Goal: Information Seeking & Learning: Learn about a topic

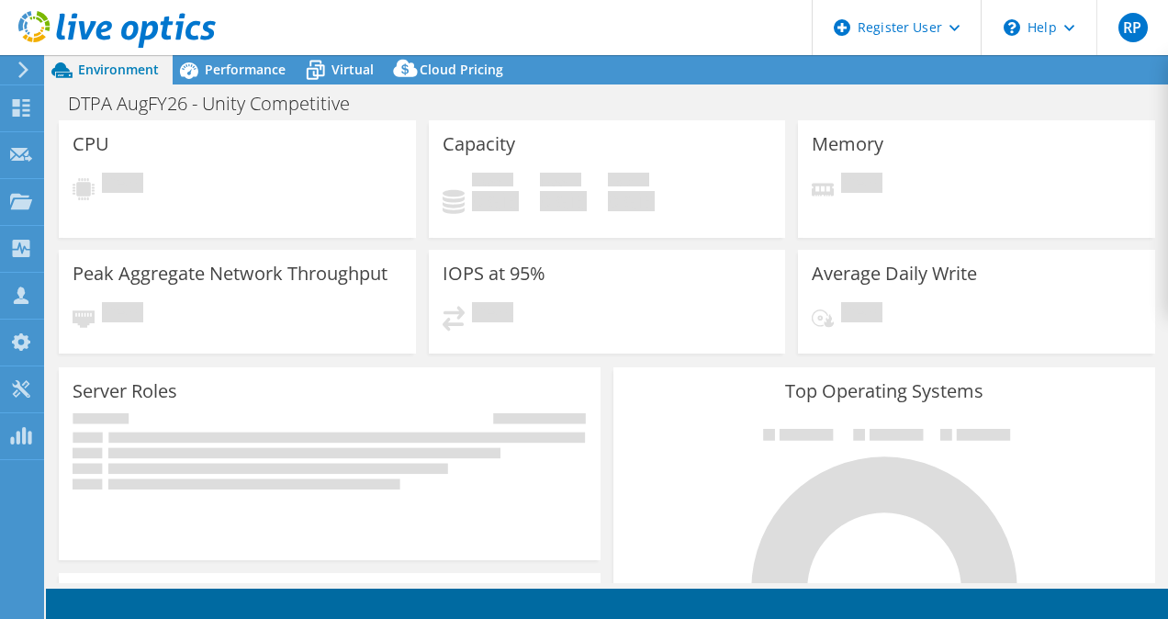
select select "USD"
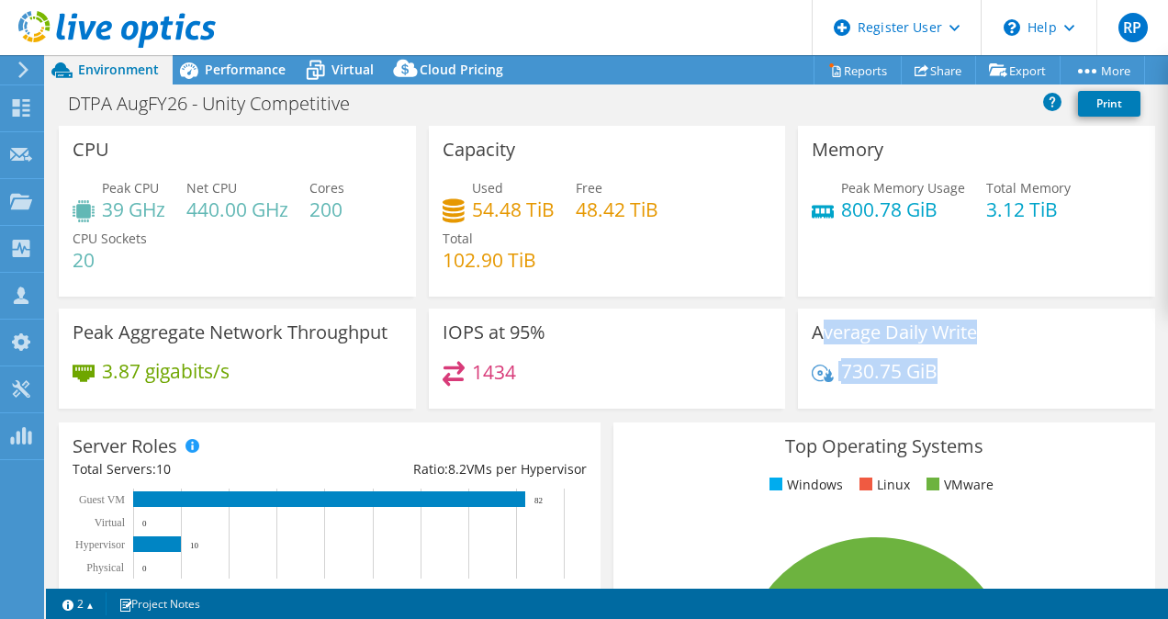
drag, startPoint x: 817, startPoint y: 330, endPoint x: 940, endPoint y: 390, distance: 136.4
click at [940, 390] on div "Average Daily Write 730.75 GiB" at bounding box center [976, 359] width 357 height 100
drag, startPoint x: 940, startPoint y: 390, endPoint x: 905, endPoint y: 386, distance: 35.2
click at [905, 386] on div "730.75 GiB" at bounding box center [977, 380] width 330 height 39
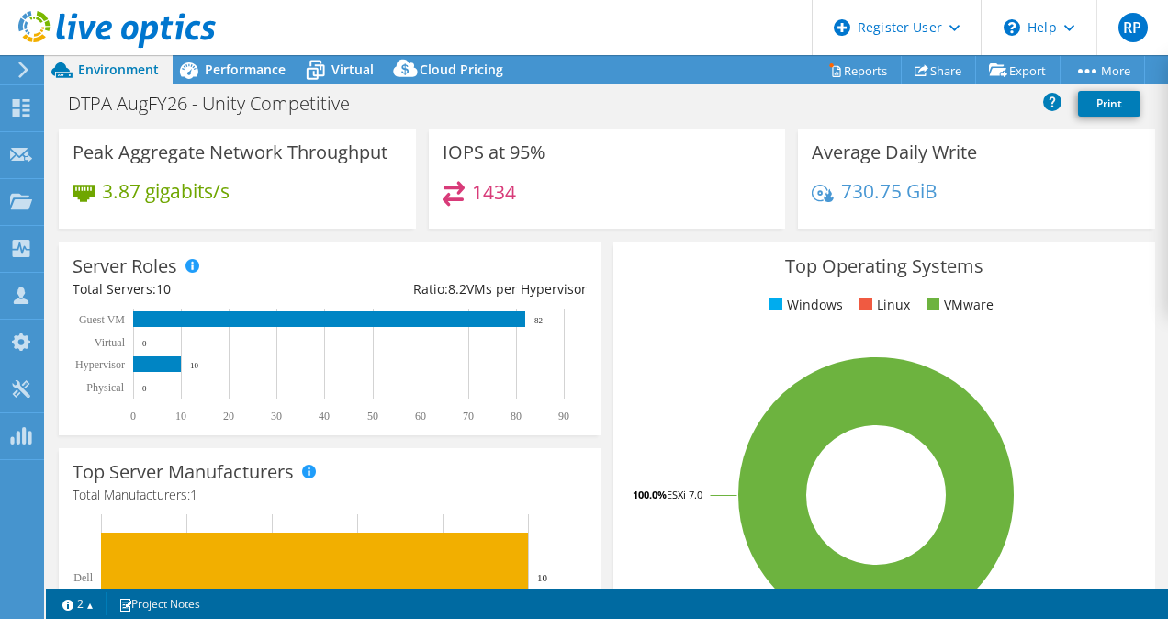
scroll to position [191, 0]
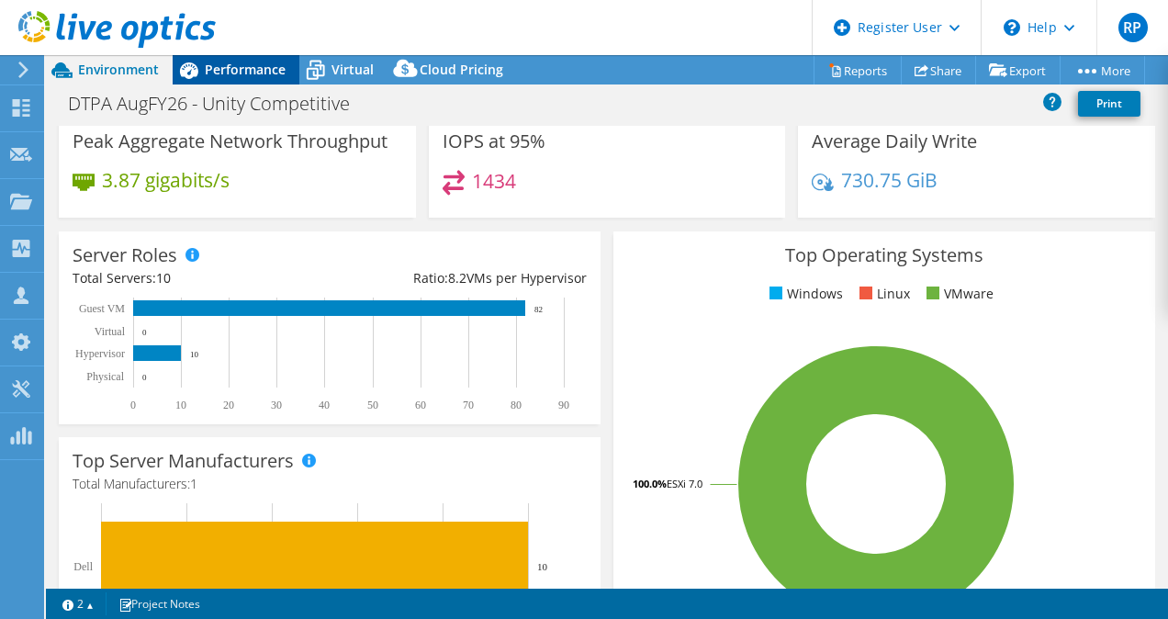
click at [272, 70] on span "Performance" at bounding box center [245, 69] width 81 height 17
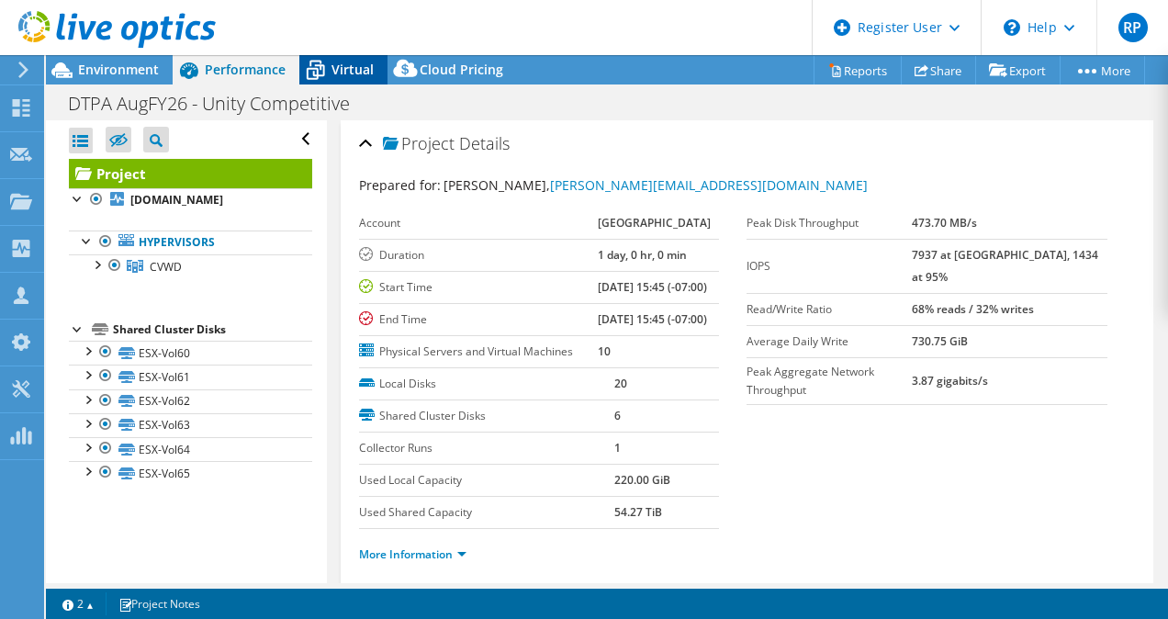
click at [338, 68] on span "Virtual" at bounding box center [353, 69] width 42 height 17
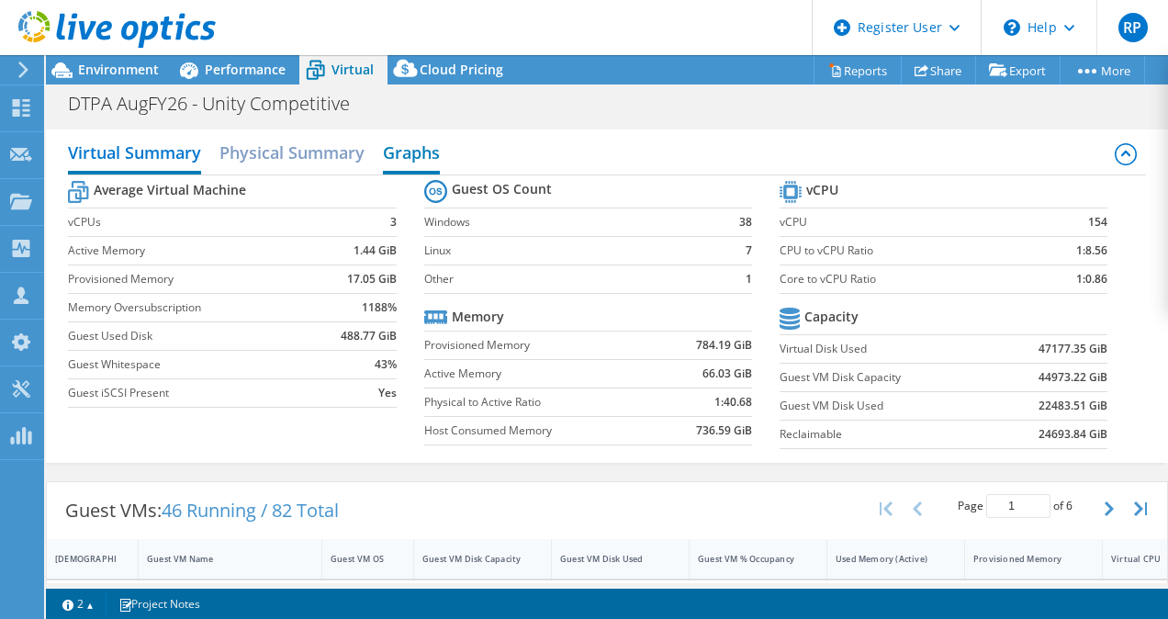
click at [419, 161] on h2 "Graphs" at bounding box center [411, 154] width 57 height 40
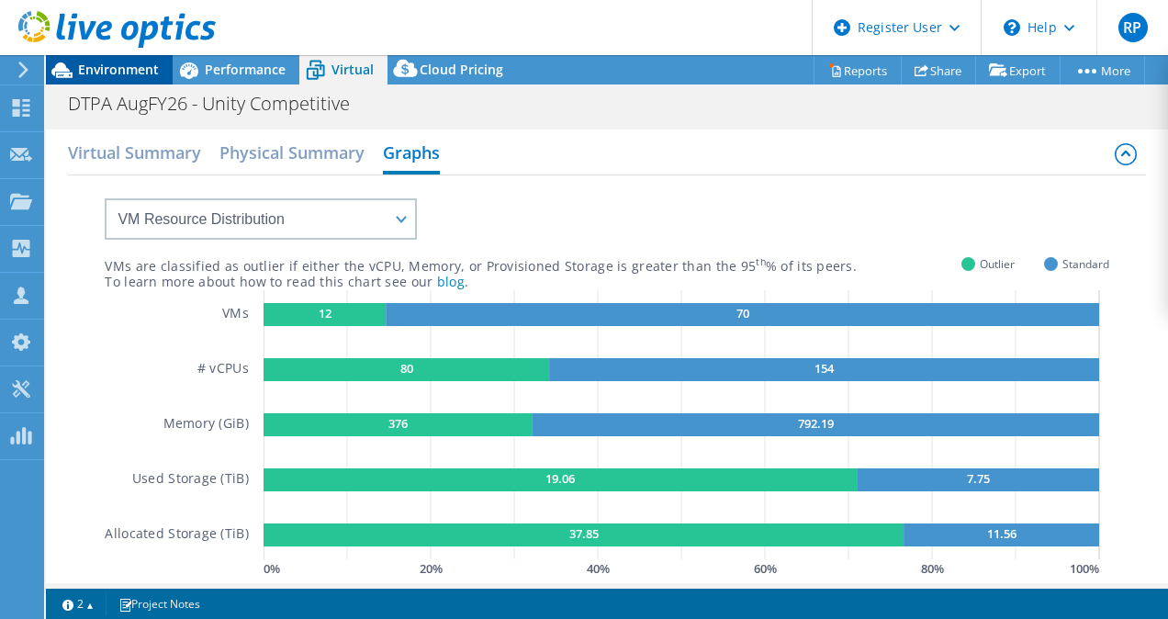
click at [118, 64] on span "Environment" at bounding box center [118, 69] width 81 height 17
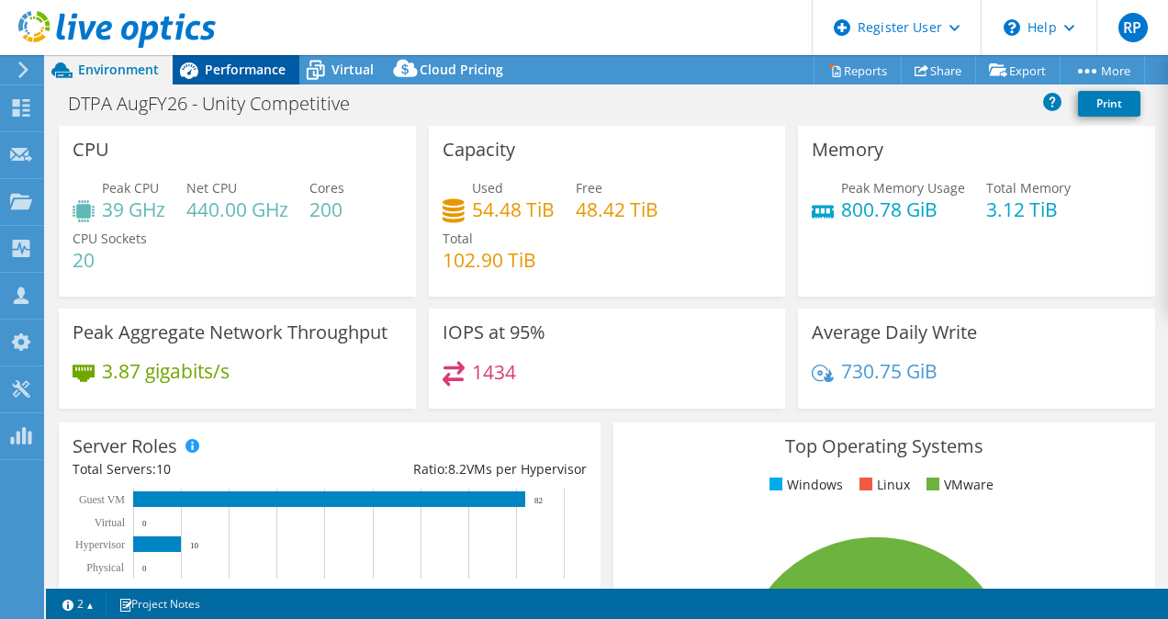
click at [216, 68] on span "Performance" at bounding box center [245, 69] width 81 height 17
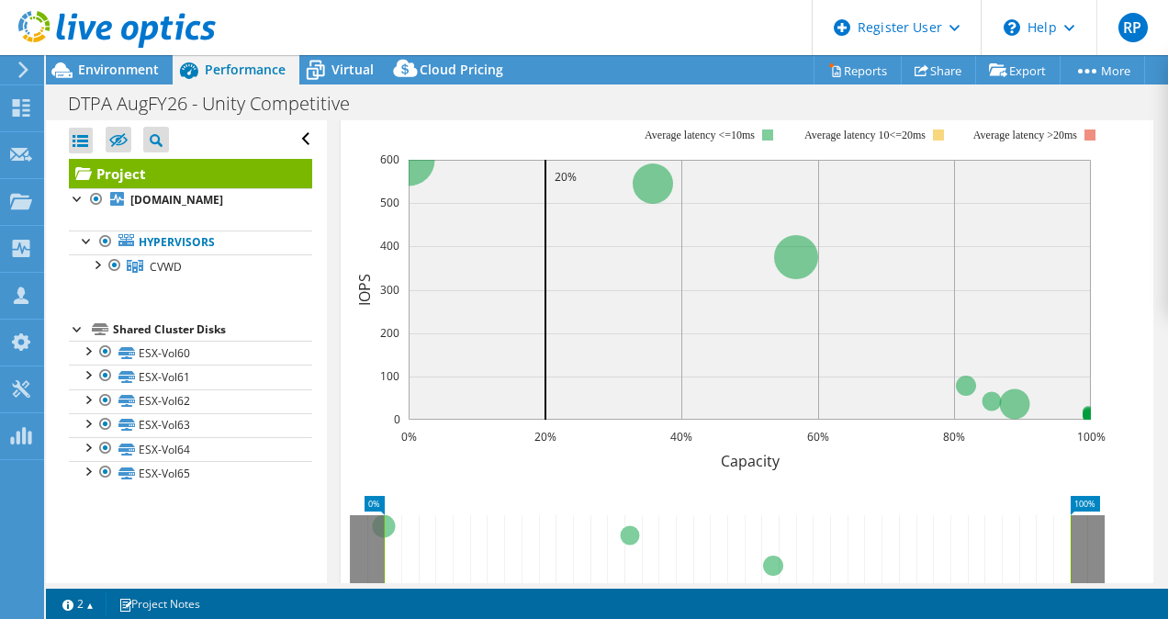
scroll to position [651, 0]
click at [347, 81] on div "Virtual" at bounding box center [343, 69] width 88 height 29
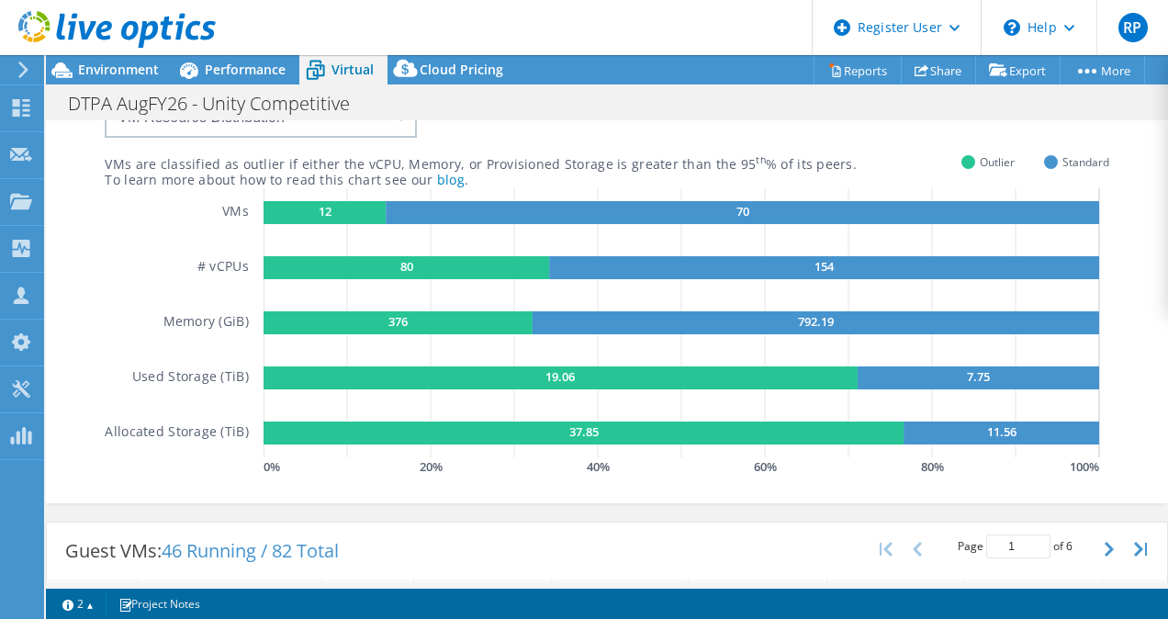
scroll to position [108, 0]
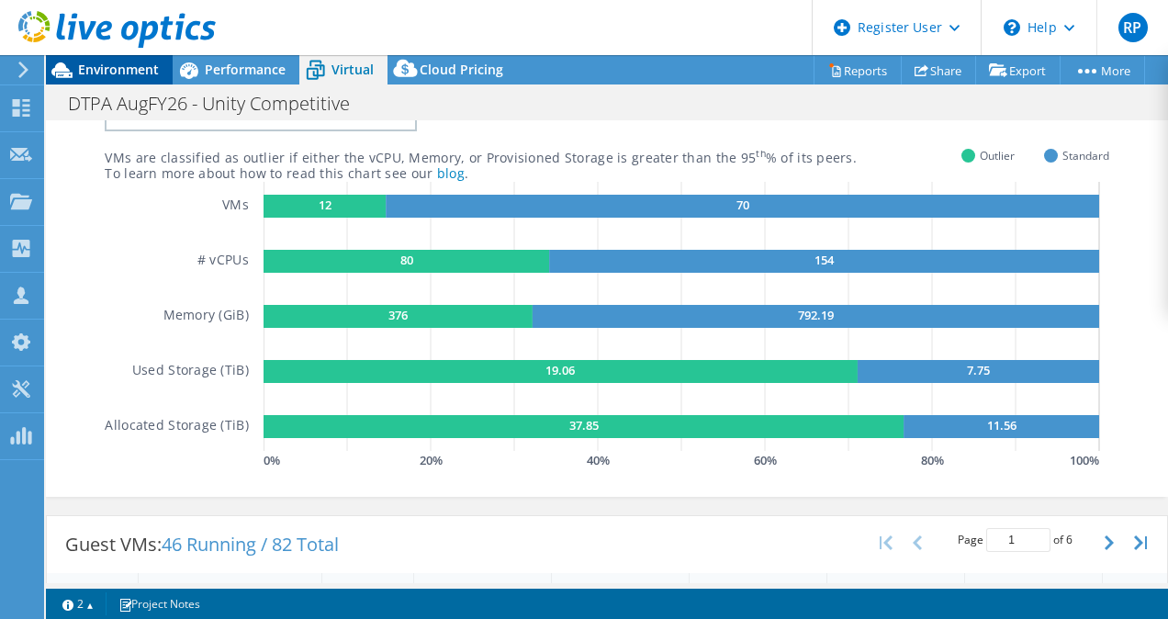
click at [118, 83] on div "Environment" at bounding box center [109, 69] width 127 height 29
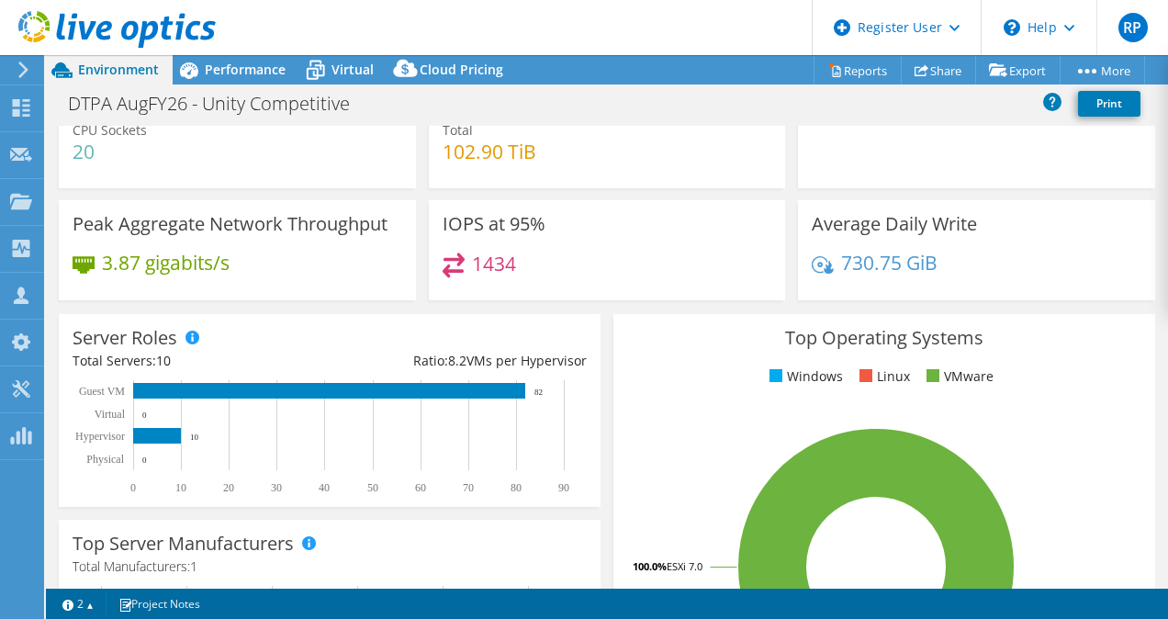
scroll to position [0, 0]
